Goal: Task Accomplishment & Management: Use online tool/utility

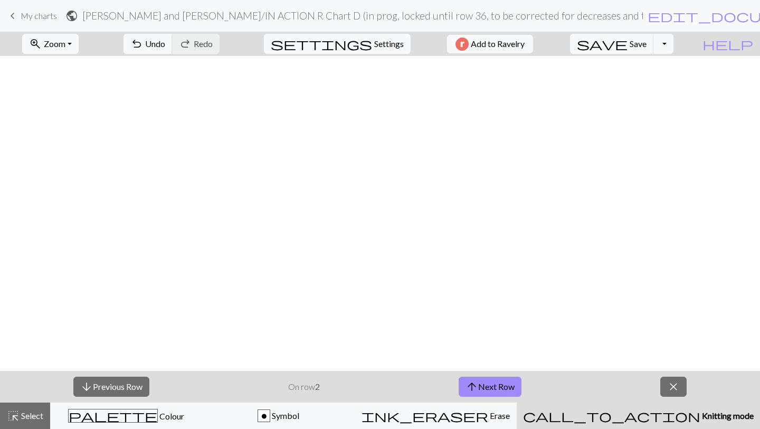
scroll to position [651, 0]
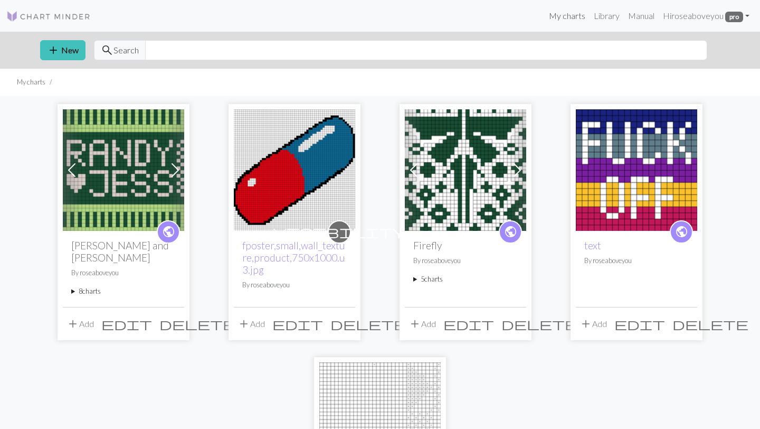
click at [564, 23] on link "My charts" at bounding box center [567, 15] width 45 height 21
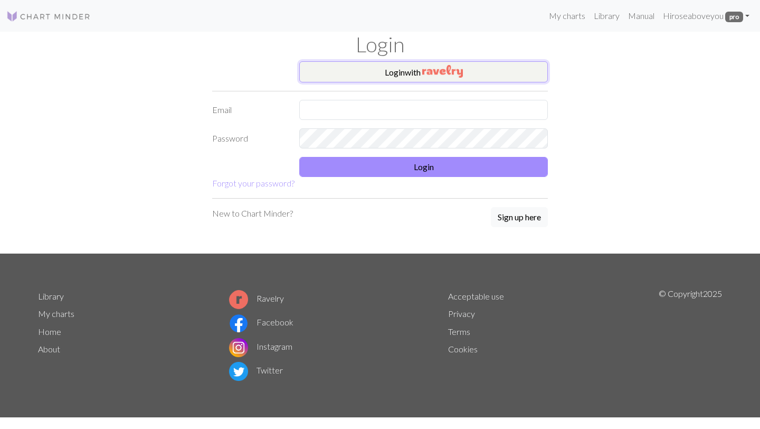
click at [458, 72] on img "button" at bounding box center [442, 71] width 41 height 13
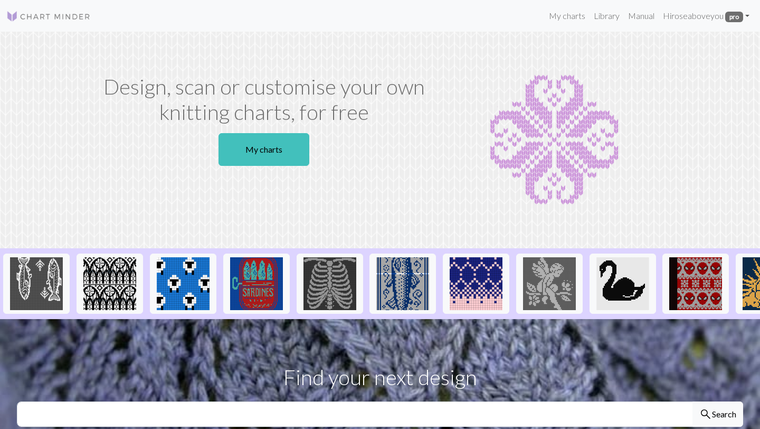
click at [244, 144] on link "My charts" at bounding box center [263, 149] width 91 height 33
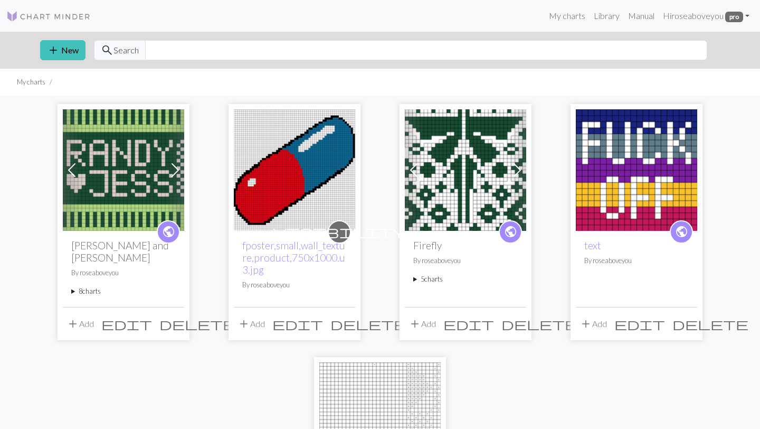
click at [97, 286] on summary "8 charts" at bounding box center [123, 291] width 104 height 10
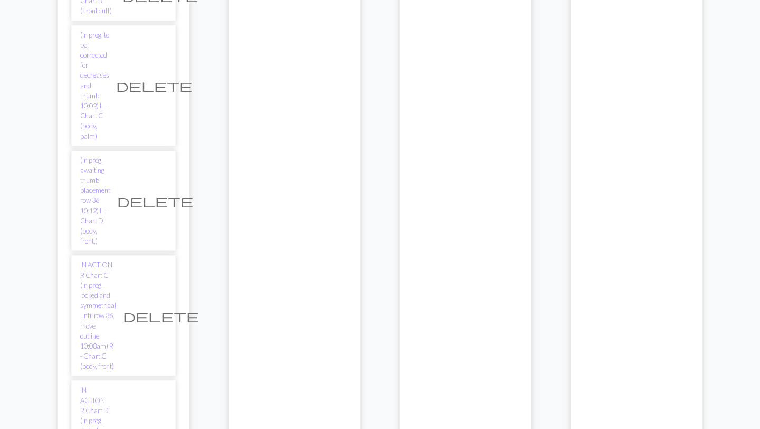
scroll to position [501, 0]
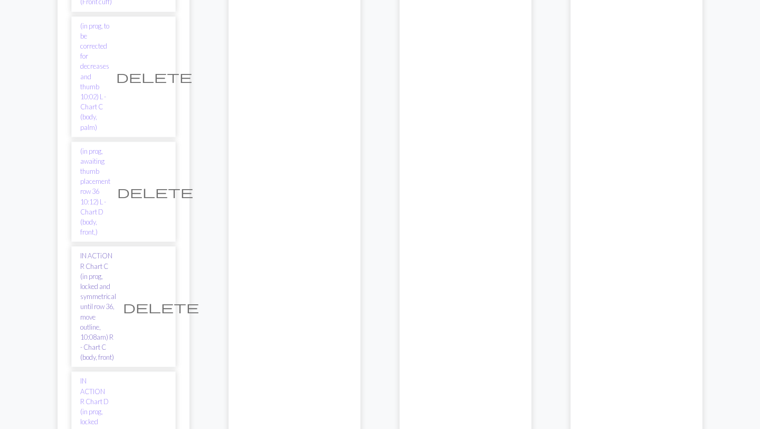
click at [104, 251] on link "IN ACTiON R Chart C (in prog, locked and symmetrical until row 36, move outline…" at bounding box center [98, 306] width 36 height 111
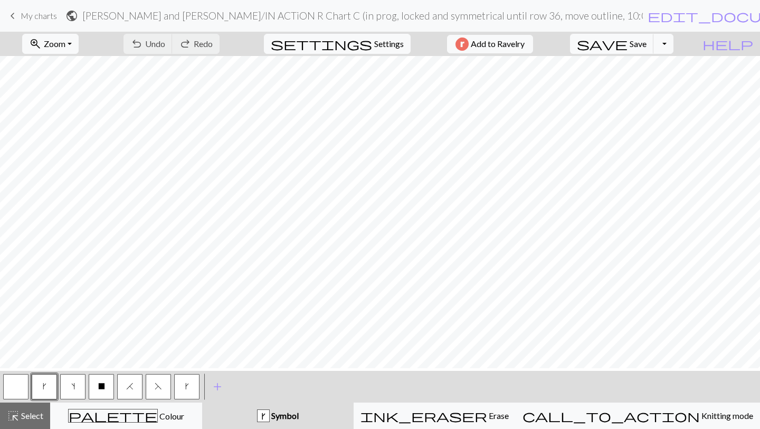
scroll to position [582, 0]
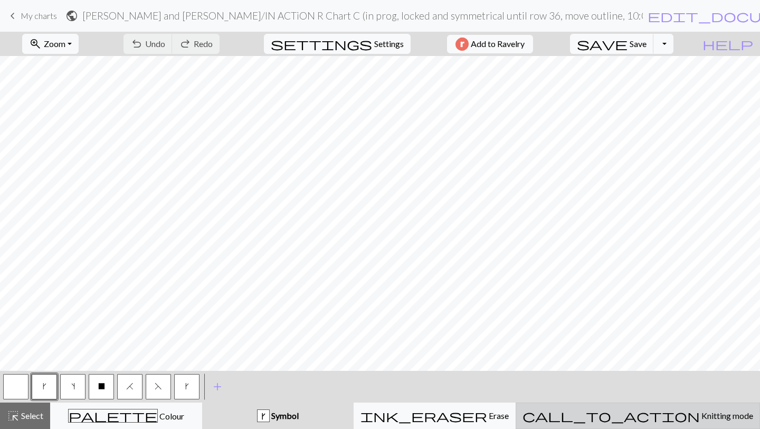
click at [639, 414] on span "call_to_action" at bounding box center [610, 415] width 177 height 15
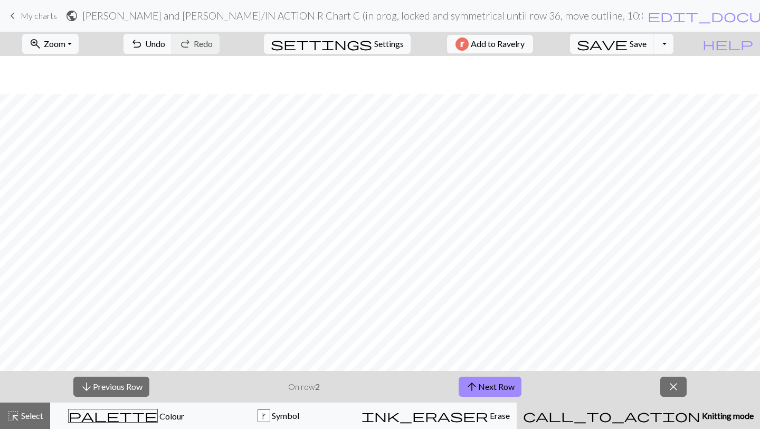
scroll to position [620, 0]
click at [498, 384] on button "arrow_upward Next Row" at bounding box center [490, 386] width 63 height 20
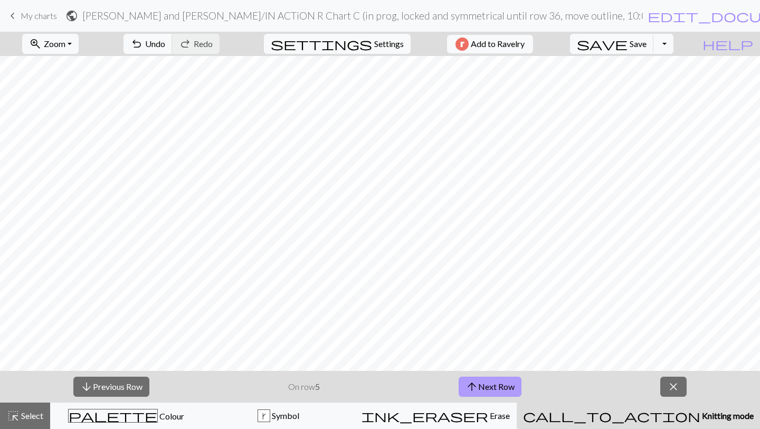
click at [498, 384] on button "arrow_upward Next Row" at bounding box center [490, 386] width 63 height 20
click at [498, 384] on button "arrow_upward Next Row" at bounding box center [491, 386] width 63 height 20
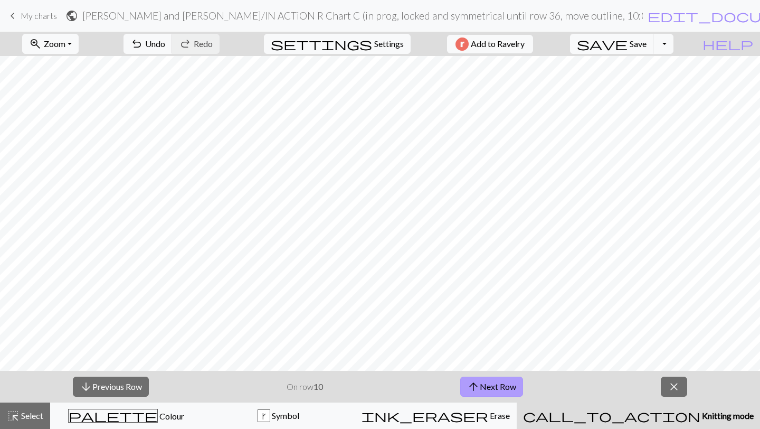
click at [498, 384] on button "arrow_upward Next Row" at bounding box center [491, 386] width 63 height 20
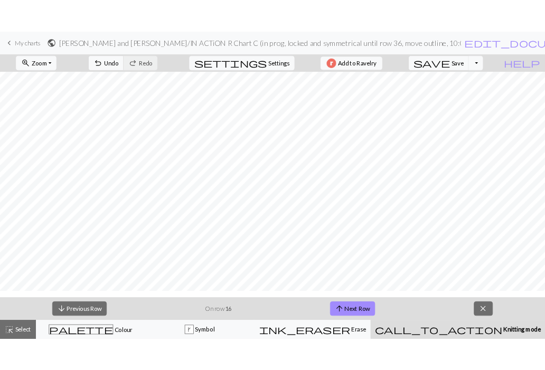
scroll to position [587, 0]
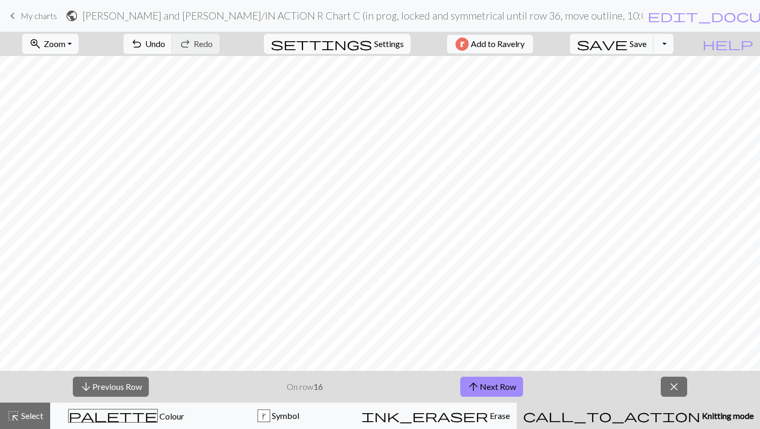
click at [492, 373] on div "arrow_downward Previous Row On row 16 arrow_upward Next Row close" at bounding box center [380, 386] width 760 height 32
click at [490, 387] on button "arrow_upward Next Row" at bounding box center [491, 386] width 63 height 20
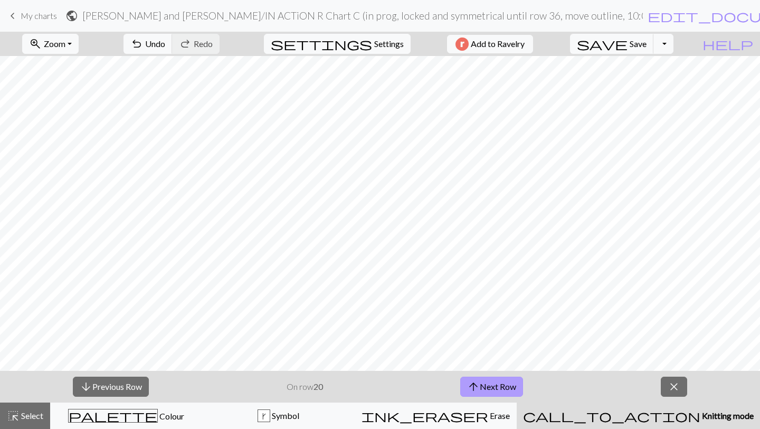
click at [490, 387] on button "arrow_upward Next Row" at bounding box center [491, 386] width 63 height 20
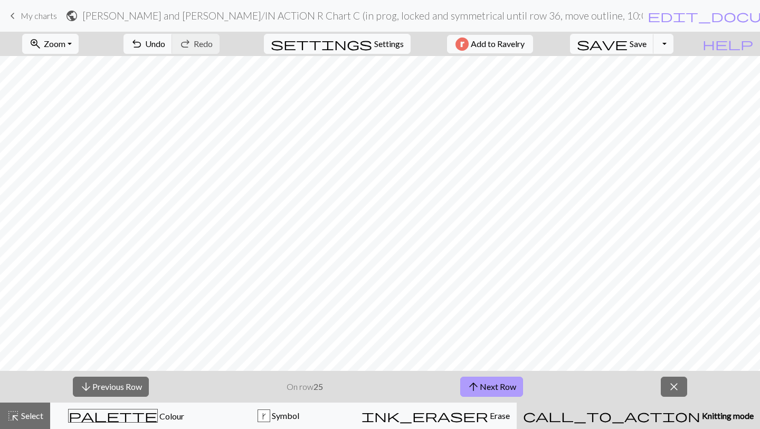
click at [490, 387] on button "arrow_upward Next Row" at bounding box center [491, 386] width 63 height 20
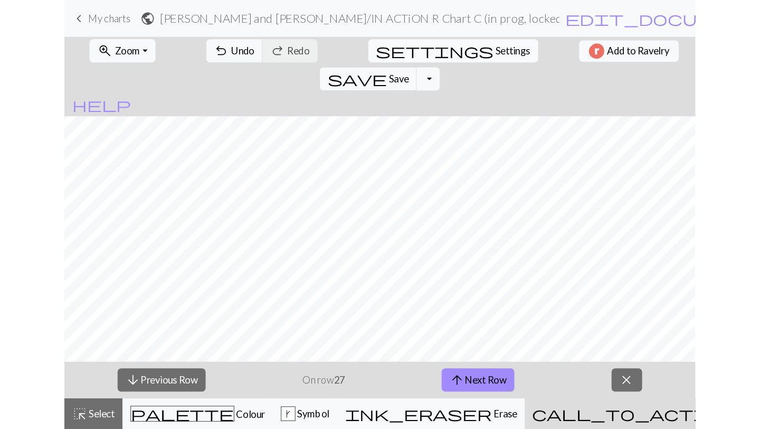
scroll to position [536, 0]
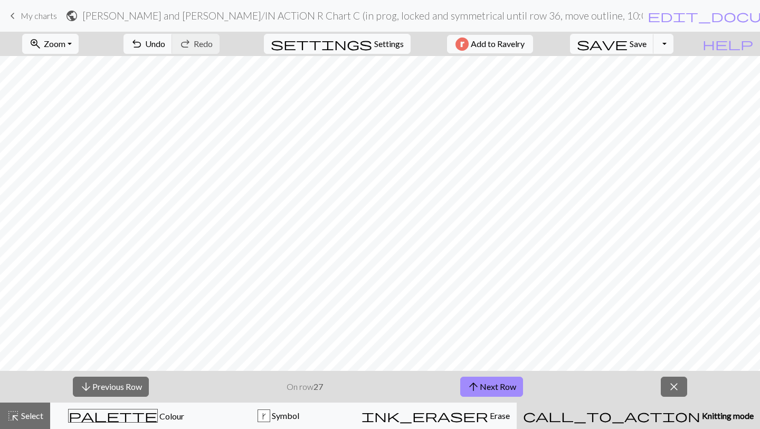
click at [419, 20] on h2 "Randy and Jess / IN ACTiON R Chart C (in prog, locked and symmetrical until row…" at bounding box center [362, 15] width 560 height 12
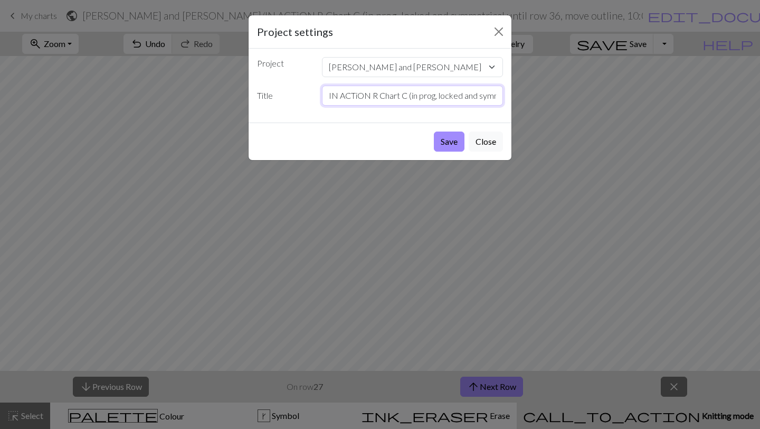
click at [487, 87] on input "IN ACTiON R Chart C (in prog, locked and symmetrical until row 36, move outline…" at bounding box center [413, 95] width 182 height 20
click at [495, 95] on input "IN ACTiON R Chart C (in prog, locked and symmetrical until row 36, move outline…" at bounding box center [413, 95] width 182 height 20
type input "IN ACTiON R Chart C (in prog, locked and symmetrical until row 36, move outline…"
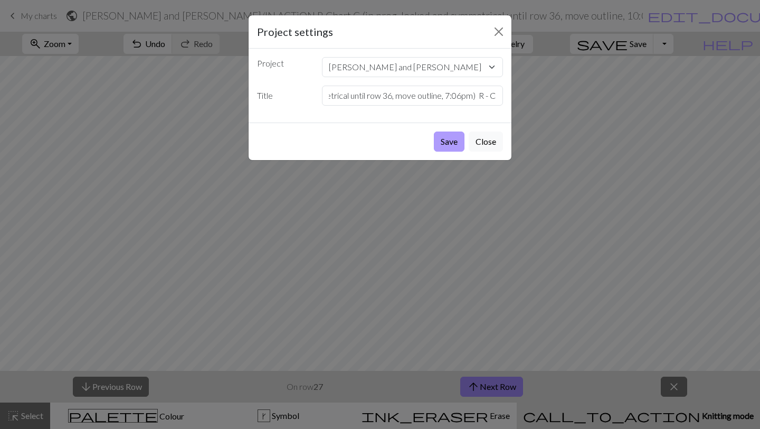
scroll to position [0, 0]
click at [453, 134] on button "Save" at bounding box center [449, 141] width 31 height 20
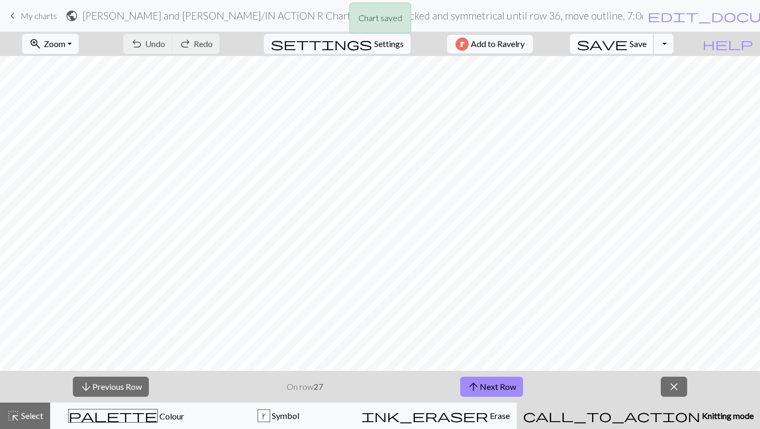
click at [634, 44] on button "save Save Save" at bounding box center [612, 44] width 84 height 20
click at [488, 393] on button "arrow_upward Next Row" at bounding box center [491, 386] width 63 height 20
click at [486, 384] on button "arrow_upward Next Row" at bounding box center [491, 386] width 63 height 20
click at [491, 389] on button "arrow_upward Next Row" at bounding box center [491, 386] width 63 height 20
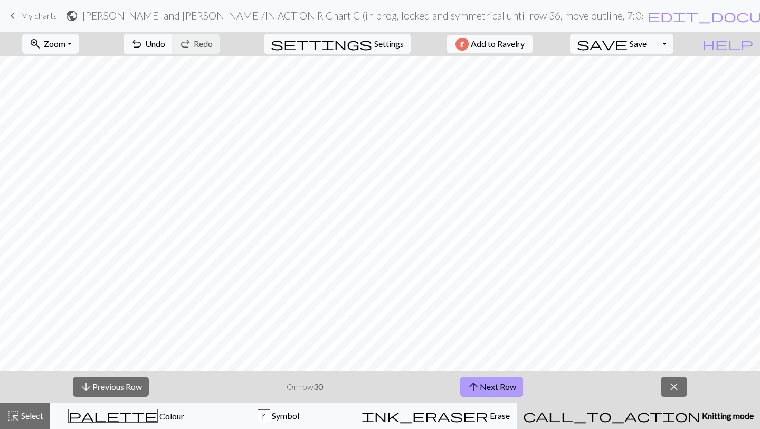
click at [505, 388] on button "arrow_upward Next Row" at bounding box center [491, 386] width 63 height 20
click at [507, 384] on button "arrow_upward Next Row" at bounding box center [491, 386] width 63 height 20
click at [500, 389] on button "arrow_upward Next Row" at bounding box center [491, 386] width 63 height 20
click at [483, 390] on button "arrow_upward Next Row" at bounding box center [491, 386] width 63 height 20
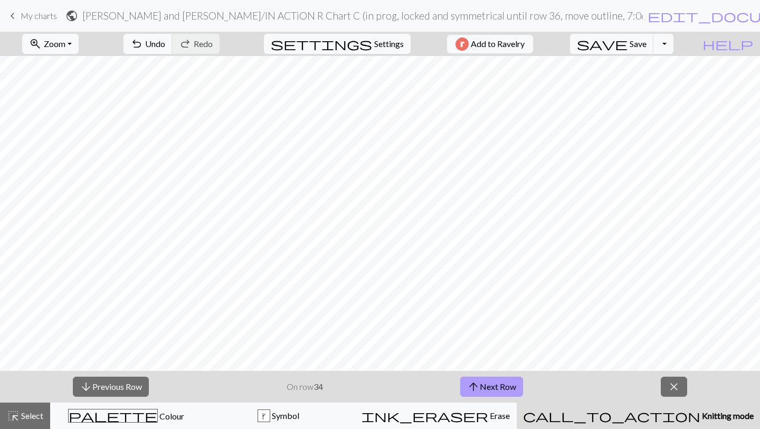
click at [497, 384] on button "arrow_upward Next Row" at bounding box center [491, 386] width 63 height 20
click at [494, 382] on button "arrow_upward Next Row" at bounding box center [491, 386] width 63 height 20
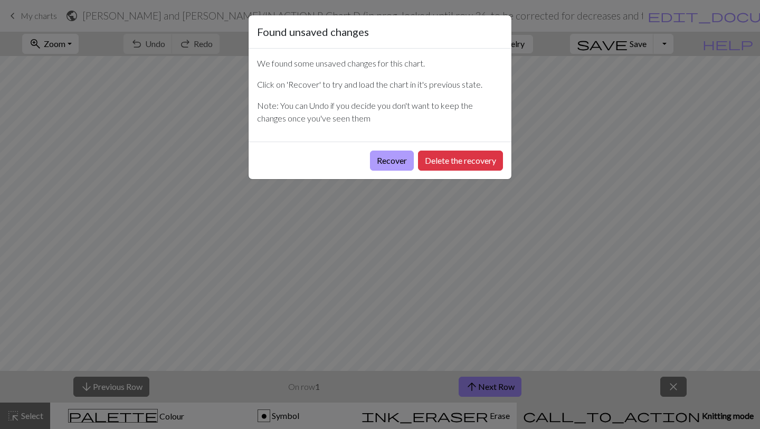
click at [388, 165] on button "Recover" at bounding box center [392, 160] width 44 height 20
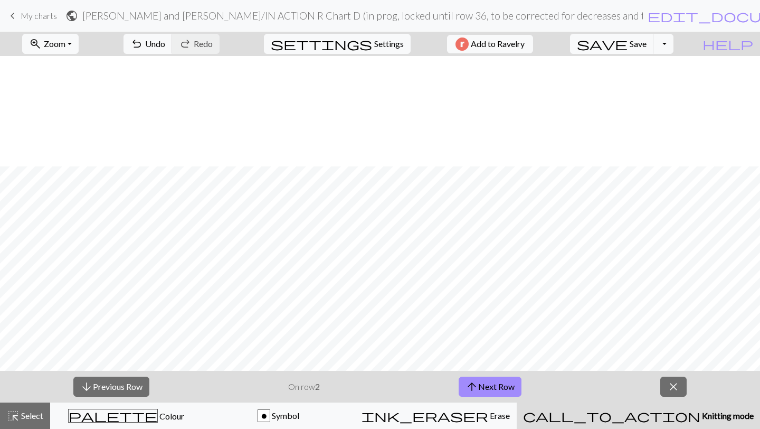
scroll to position [651, 0]
click at [665, 400] on div "arrow_downward Previous Row On row 1 arrow_upward Next Row close" at bounding box center [380, 386] width 760 height 32
click at [700, 412] on span "Knitting mode" at bounding box center [726, 415] width 53 height 10
click at [507, 385] on button "arrow_upward Next Row" at bounding box center [490, 386] width 63 height 20
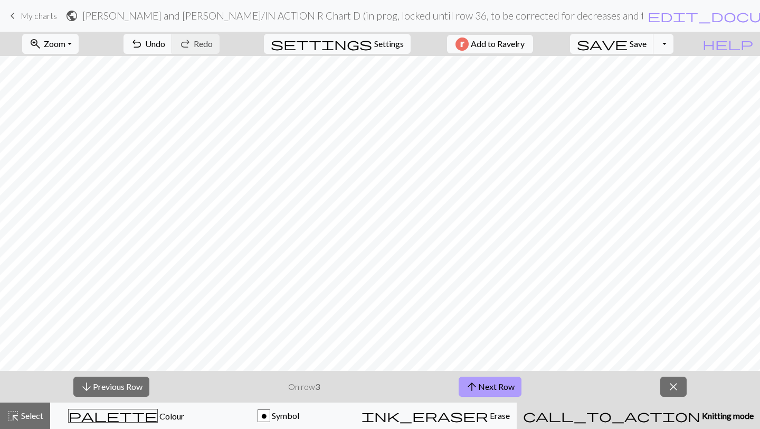
click at [507, 385] on button "arrow_upward Next Row" at bounding box center [490, 386] width 63 height 20
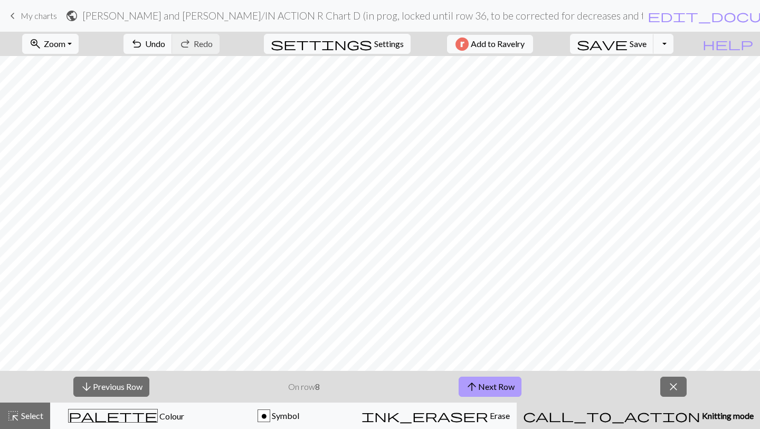
click at [507, 385] on button "arrow_upward Next Row" at bounding box center [490, 386] width 63 height 20
click at [507, 385] on button "arrow_upward Next Row" at bounding box center [491, 386] width 63 height 20
click at [497, 391] on button "arrow_upward Next Row" at bounding box center [491, 386] width 63 height 20
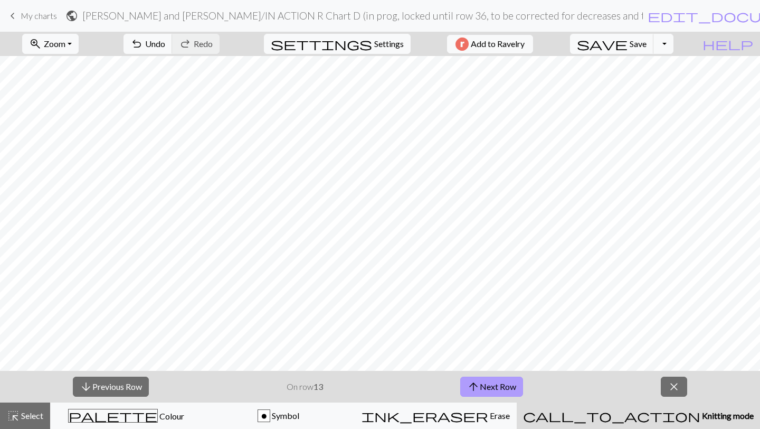
click at [497, 391] on button "arrow_upward Next Row" at bounding box center [491, 386] width 63 height 20
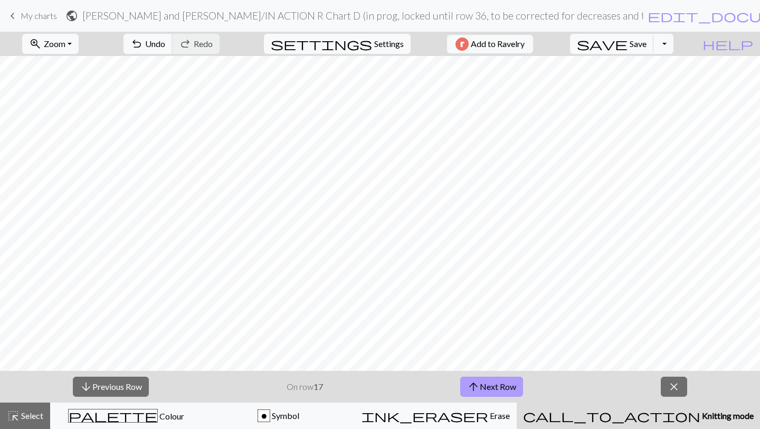
click at [497, 391] on button "arrow_upward Next Row" at bounding box center [491, 386] width 63 height 20
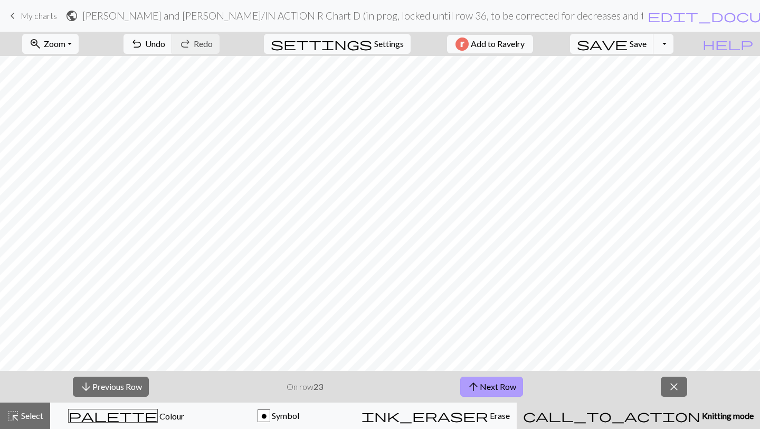
click at [497, 391] on button "arrow_upward Next Row" at bounding box center [491, 386] width 63 height 20
click at [510, 385] on button "arrow_upward Next Row" at bounding box center [491, 386] width 63 height 20
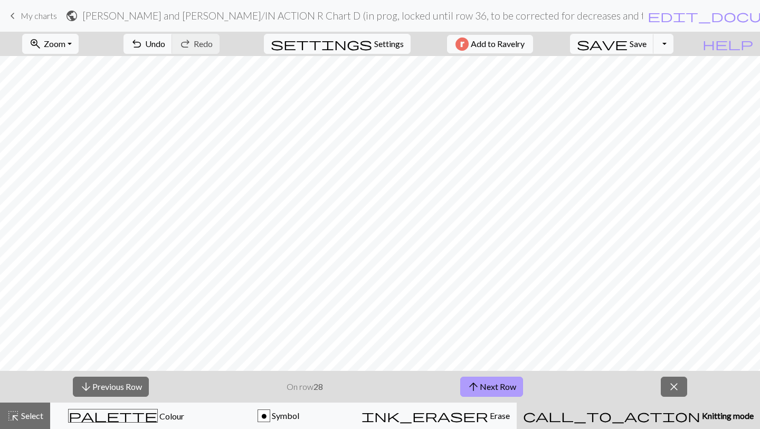
click at [486, 392] on button "arrow_upward Next Row" at bounding box center [491, 386] width 63 height 20
click at [502, 394] on button "arrow_upward Next Row" at bounding box center [491, 386] width 63 height 20
click at [492, 388] on button "arrow_upward Next Row" at bounding box center [491, 386] width 63 height 20
click at [481, 383] on button "arrow_upward Next Row" at bounding box center [491, 386] width 63 height 20
click at [477, 382] on span "arrow_upward" at bounding box center [473, 386] width 13 height 15
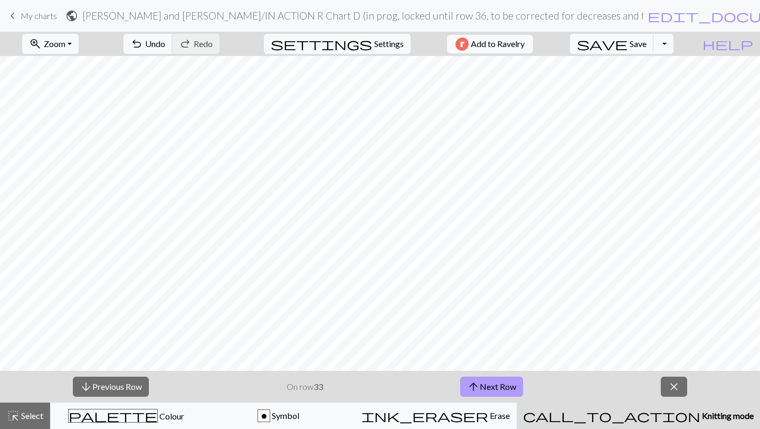
click at [488, 377] on button "arrow_upward Next Row" at bounding box center [491, 386] width 63 height 20
click at [113, 387] on button "arrow_downward Previous Row" at bounding box center [111, 386] width 76 height 20
click at [490, 382] on button "arrow_upward Next Row" at bounding box center [491, 386] width 63 height 20
click at [480, 390] on button "arrow_upward Next Row" at bounding box center [491, 386] width 63 height 20
